Goal: Task Accomplishment & Management: Manage account settings

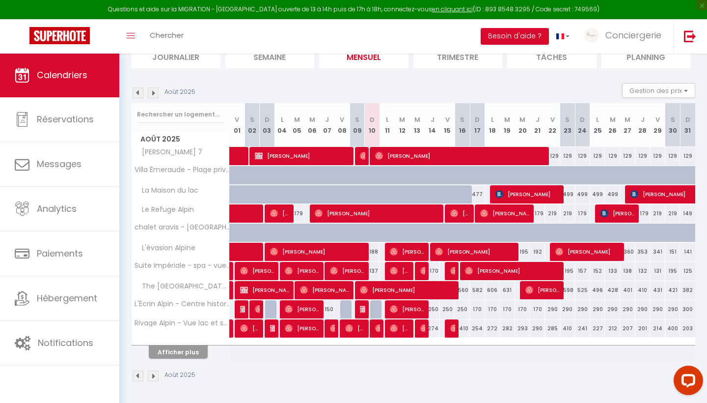
scroll to position [76, 0]
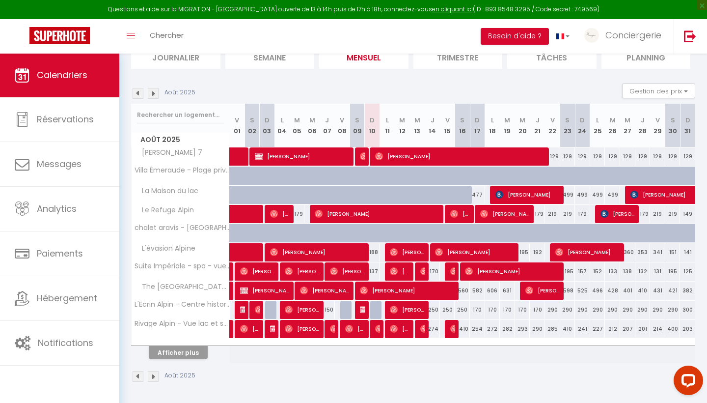
click at [189, 351] on button "Afficher plus" at bounding box center [178, 352] width 59 height 13
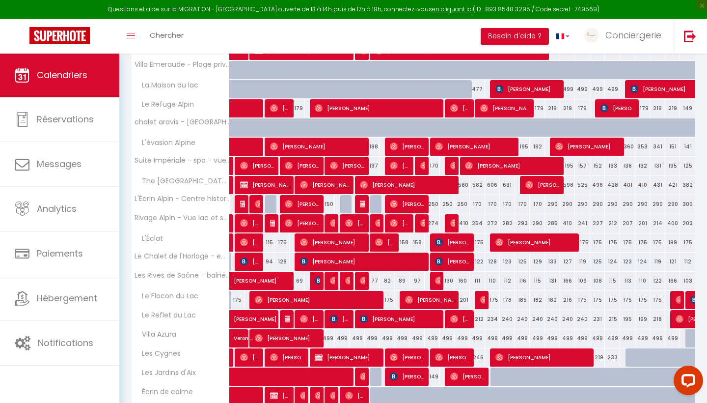
scroll to position [185, 0]
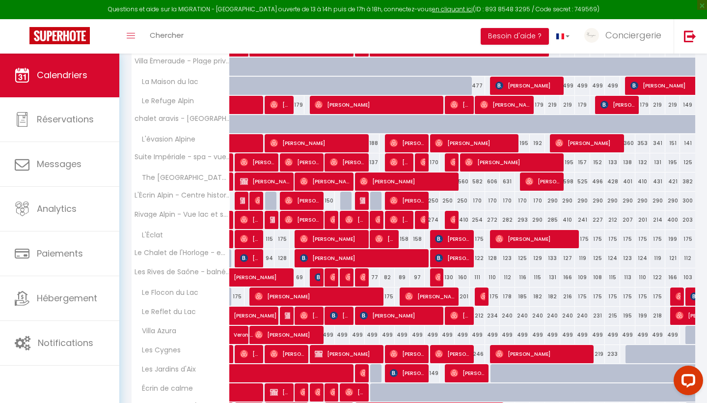
click at [391, 296] on div "175" at bounding box center [386, 296] width 15 height 18
type input "175"
type input "Lun 11 Août 2025"
type input "[DATE] Août 2025"
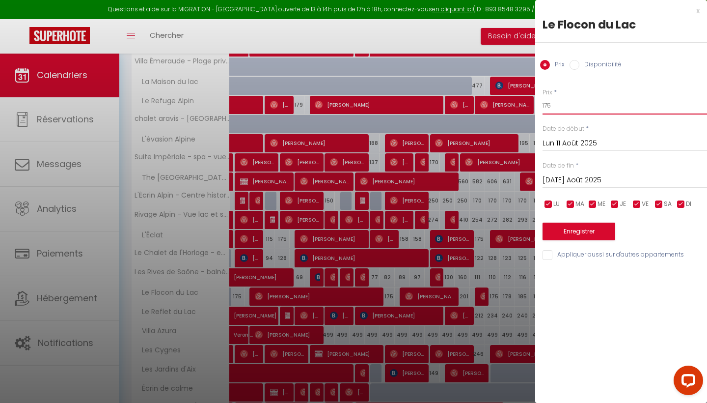
click at [571, 101] on input "175" at bounding box center [624, 106] width 164 height 18
type input "138"
click at [700, 8] on div "x Le Flocon du Lac Prix Disponibilité Prix * 138 Statut * Disponible Indisponib…" at bounding box center [621, 135] width 172 height 270
click at [694, 11] on div "x" at bounding box center [617, 11] width 164 height 12
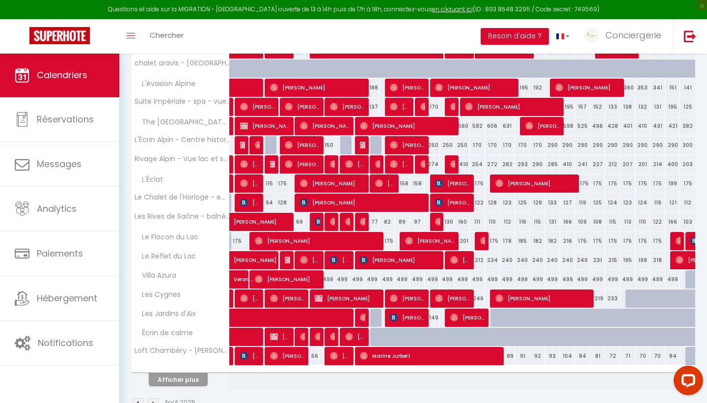
scroll to position [245, 0]
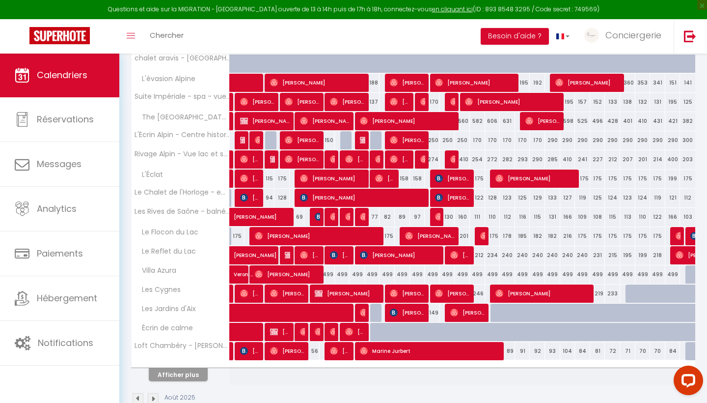
click at [376, 314] on span at bounding box center [330, 312] width 181 height 19
select select "OK"
select select "0"
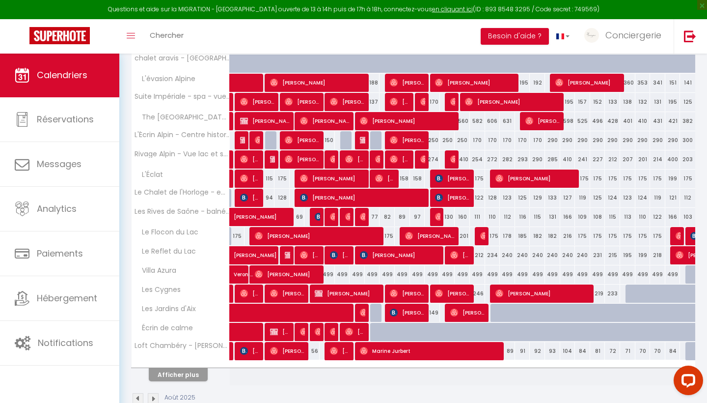
select select "1"
select select
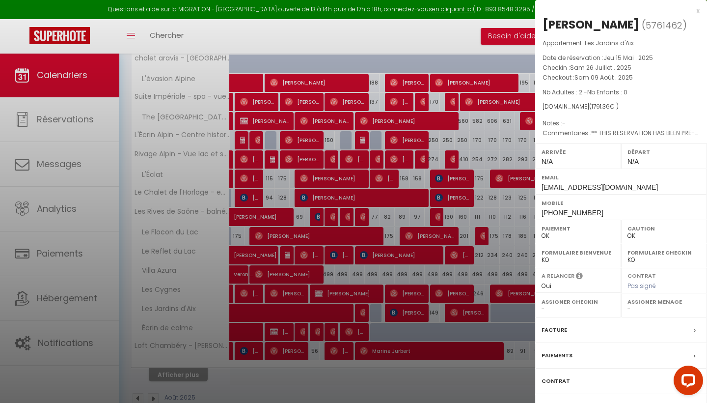
select select "46339"
click at [698, 9] on div "x" at bounding box center [617, 11] width 164 height 12
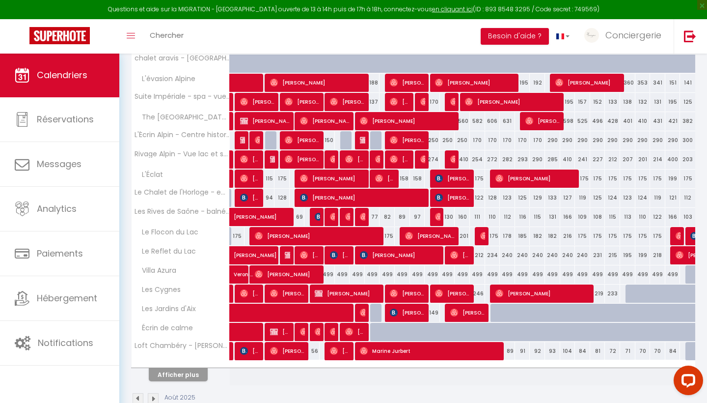
click at [373, 312] on span at bounding box center [330, 312] width 181 height 19
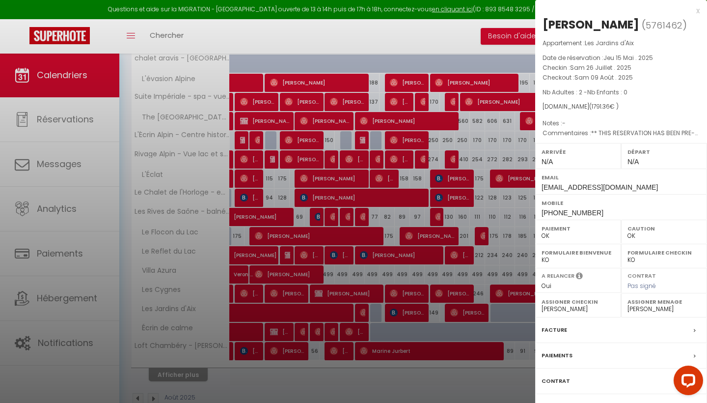
click at [696, 8] on div "x" at bounding box center [617, 11] width 164 height 12
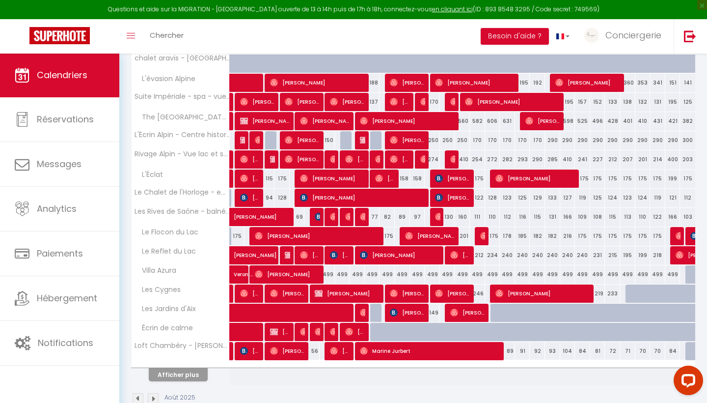
click at [191, 375] on button "Afficher plus" at bounding box center [178, 374] width 59 height 13
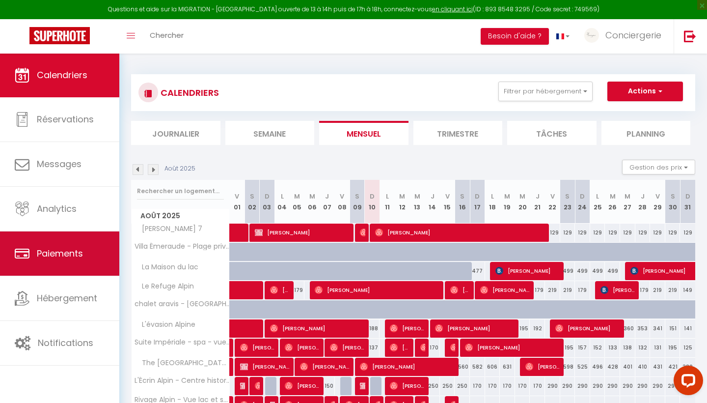
scroll to position [0, 0]
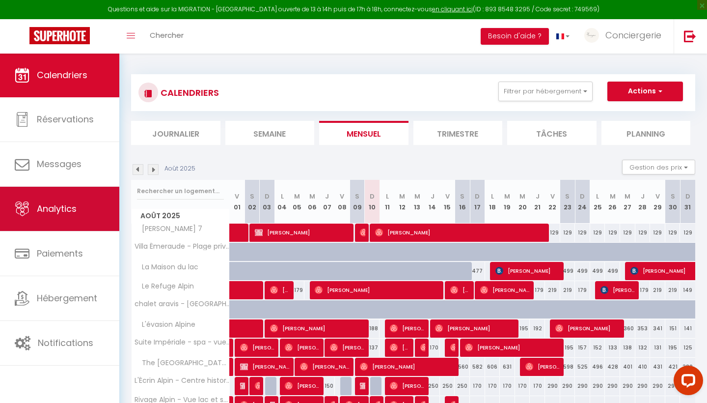
click at [57, 204] on span "Analytics" at bounding box center [57, 208] width 40 height 12
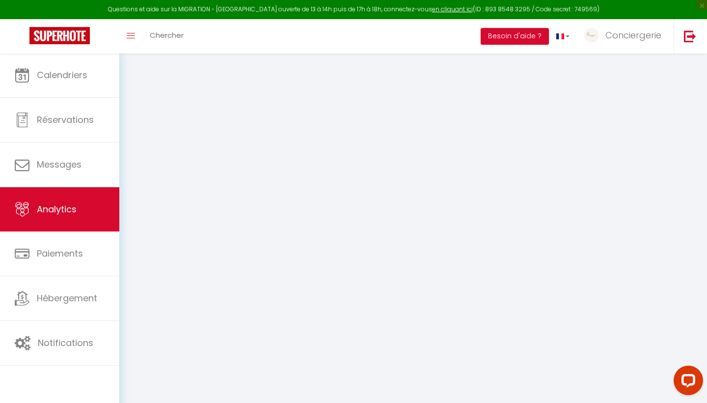
select select "2025"
select select "8"
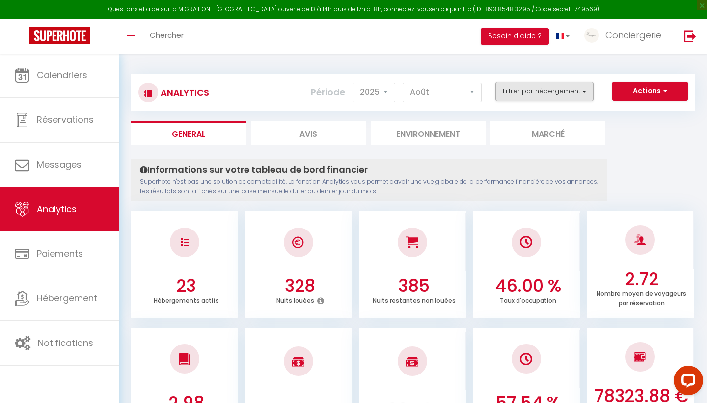
click at [564, 96] on button "Filtrer par hébergement" at bounding box center [544, 91] width 98 height 20
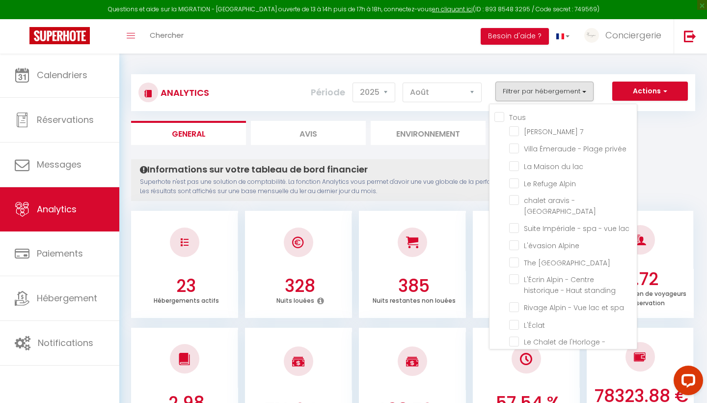
click at [501, 116] on input "Tous" at bounding box center [565, 116] width 142 height 10
checkbox input "true"
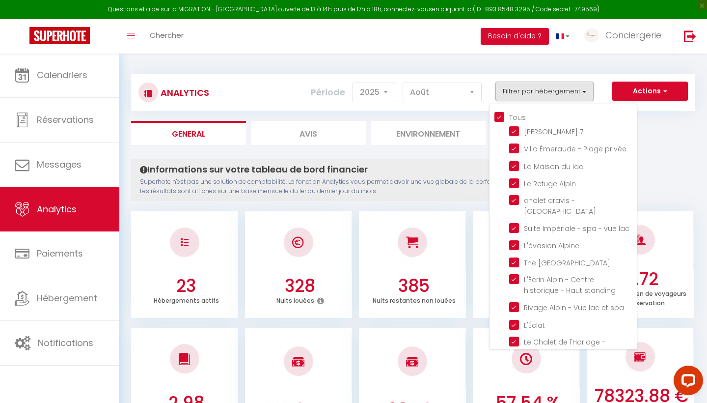
checkbox 7 "true"
checkbox privée "true"
checkbox lac "true"
checkbox Alpin "true"
checkbox Bornand "true"
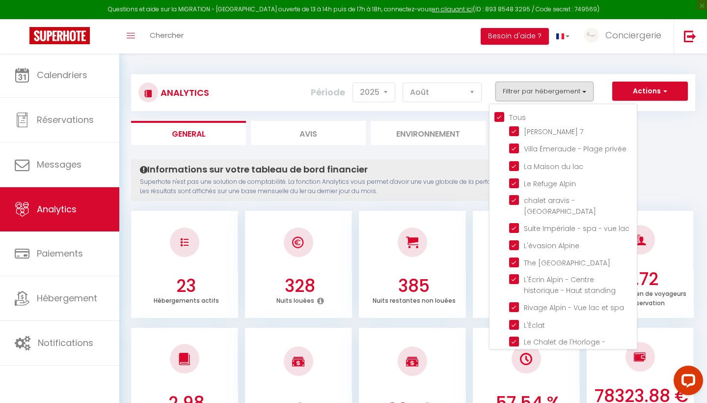
checkbox lac "true"
checkbox Alpine "true"
checkbox House "true"
checkbox standing "true"
checkbox spa "true"
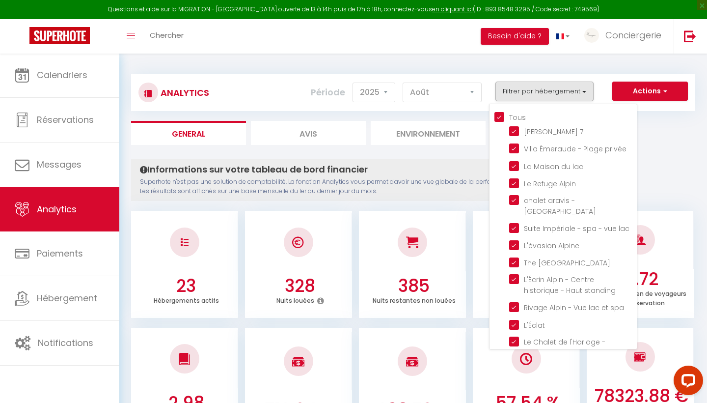
checkbox input "true"
checkbox exceptionnel "true"
checkbox balnéothérapie "true"
checkbox Lac "true"
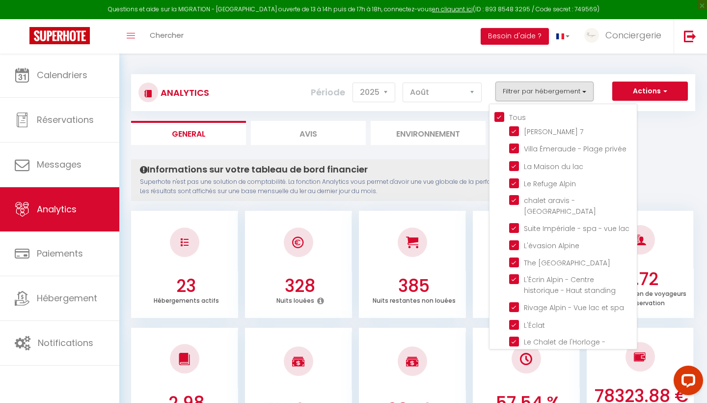
checkbox Azura "true"
checkbox Cygnes "true"
checkbox d\'Aix "true"
checkbox calme "true"
checkbox Parent "true"
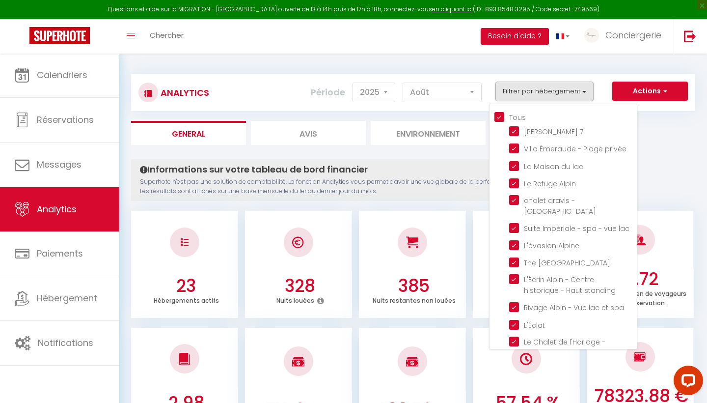
checkbox prairie "true"
checkbox Aixoise "true"
checkbox Aixois "true"
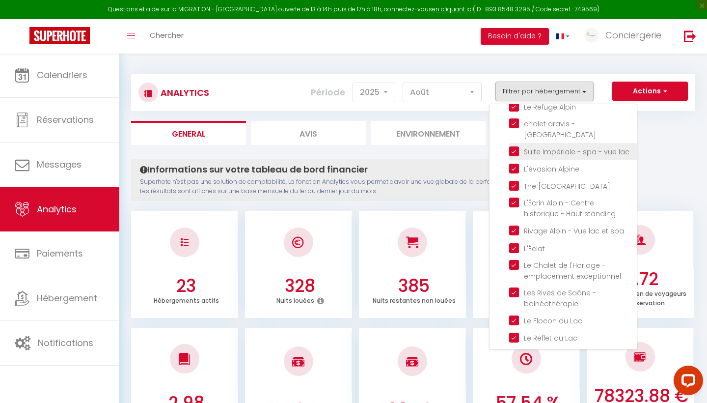
scroll to position [82, 0]
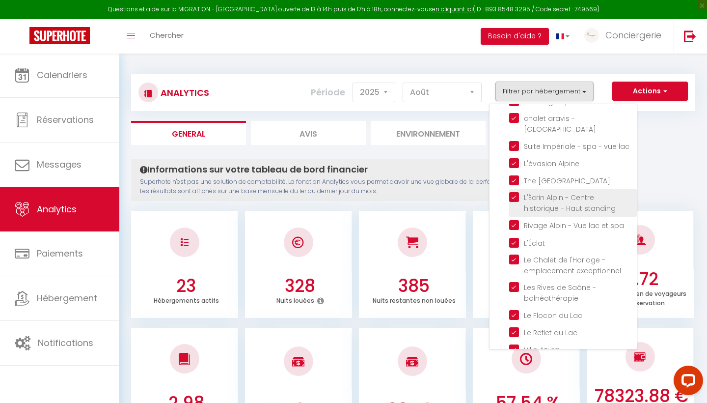
click at [515, 192] on standing "checkbox" at bounding box center [573, 197] width 128 height 10
checkbox standing "false"
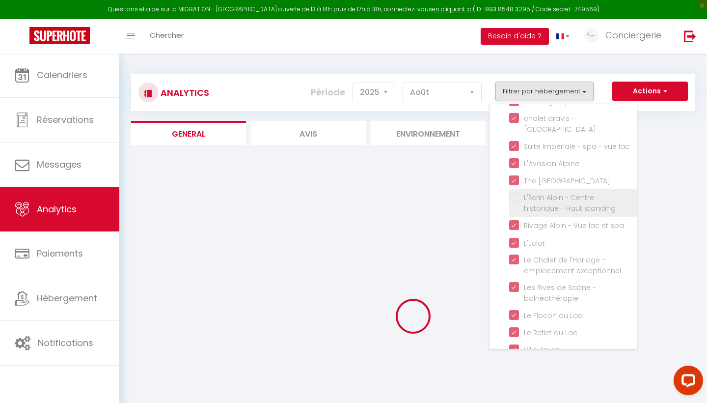
checkbox input "false"
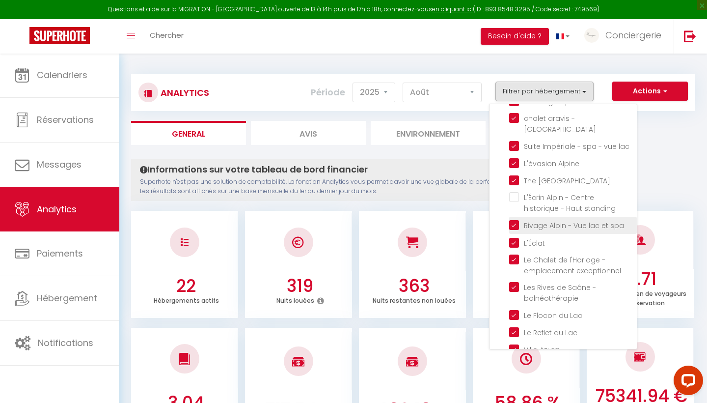
click at [513, 223] on spa "checkbox" at bounding box center [573, 224] width 128 height 10
checkbox spa "false"
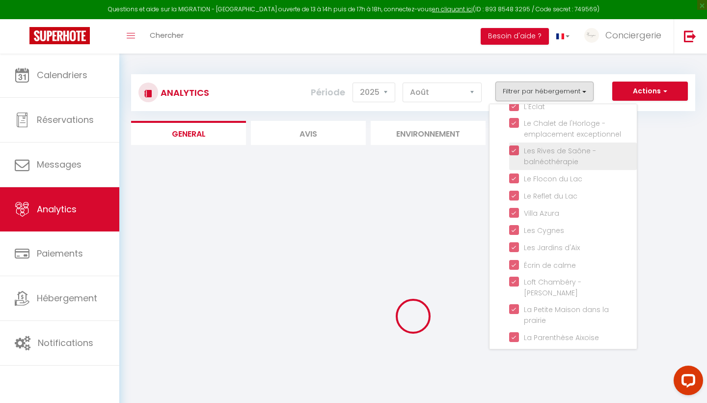
scroll to position [218, 0]
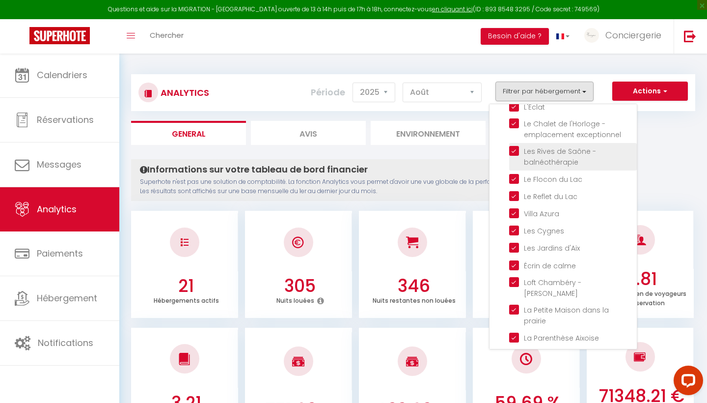
click at [516, 150] on balnéothérapie "checkbox" at bounding box center [573, 151] width 128 height 10
checkbox balnéothérapie "false"
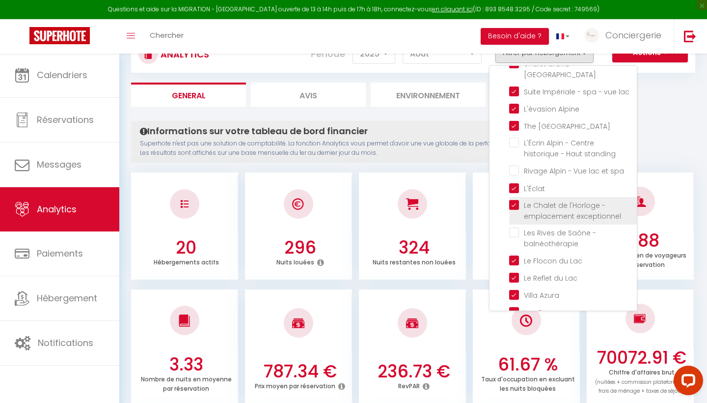
scroll to position [97, 0]
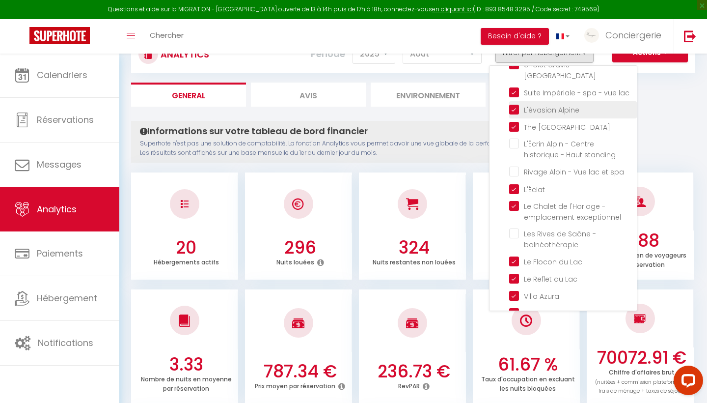
click at [517, 108] on Alpine "checkbox" at bounding box center [573, 109] width 128 height 10
checkbox Alpine "false"
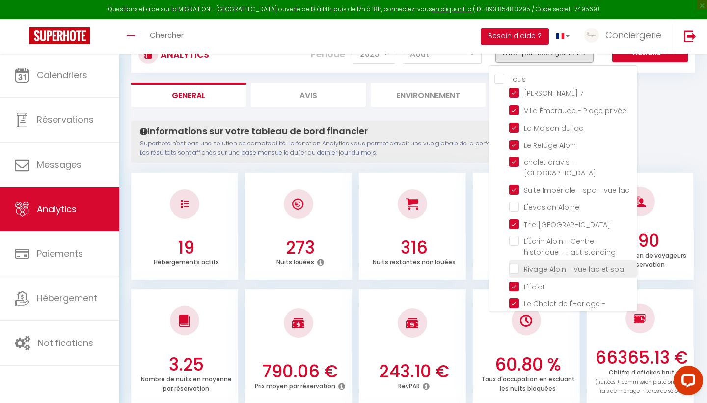
scroll to position [0, 0]
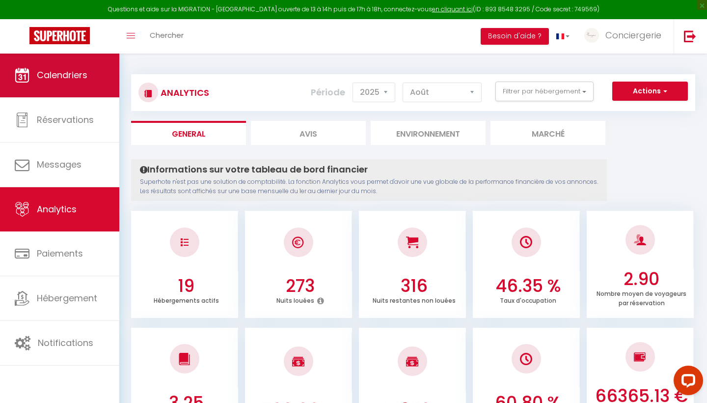
click at [70, 83] on link "Calendriers" at bounding box center [59, 75] width 119 height 44
